Goal: Navigation & Orientation: Find specific page/section

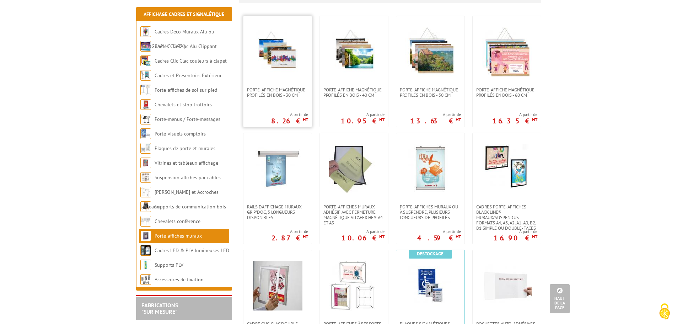
click at [283, 56] on img at bounding box center [278, 52] width 50 height 50
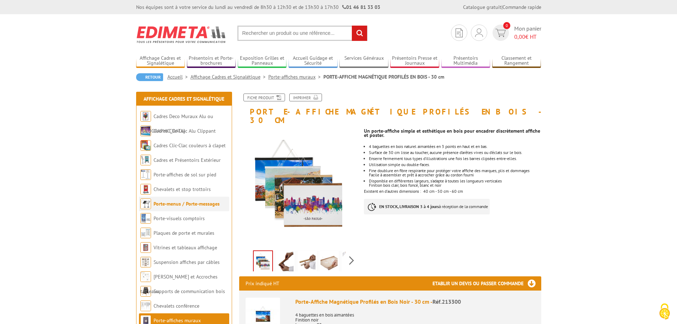
click at [178, 204] on link "Porte-menus / Porte-messages" at bounding box center [187, 204] width 66 height 6
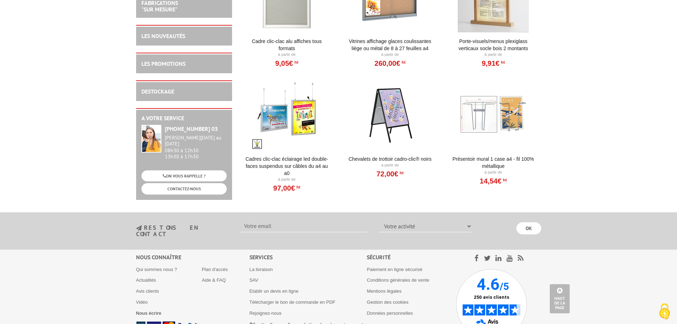
scroll to position [1453, 0]
